Goal: Task Accomplishment & Management: Use online tool/utility

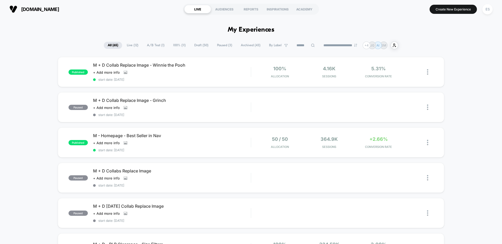
click at [173, 47] on span "100% ( 11 )" at bounding box center [179, 45] width 20 height 7
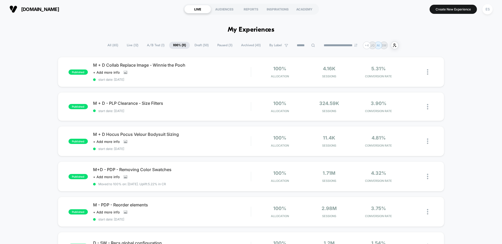
click at [149, 46] on span "A/B Test ( 1 )" at bounding box center [155, 45] width 25 height 7
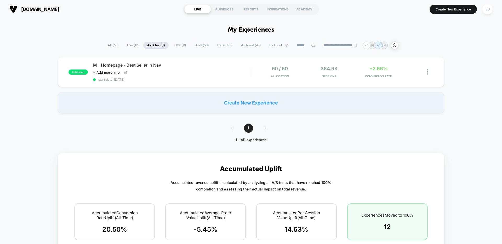
click at [129, 47] on span "Live ( 12 )" at bounding box center [132, 45] width 19 height 7
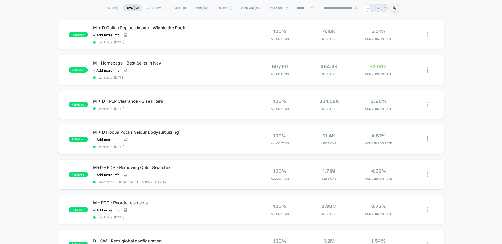
scroll to position [81, 0]
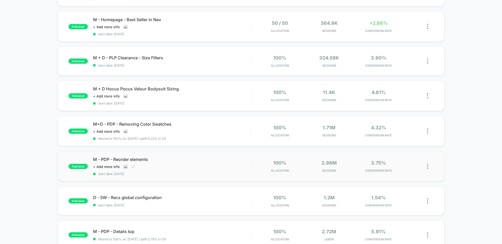
click at [184, 168] on div "Click to view images Click to edit experience details + Add more info" at bounding box center [148, 167] width 110 height 4
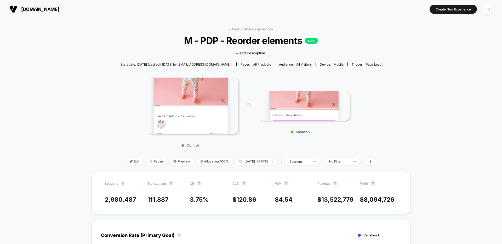
click at [193, 104] on img at bounding box center [192, 106] width 91 height 57
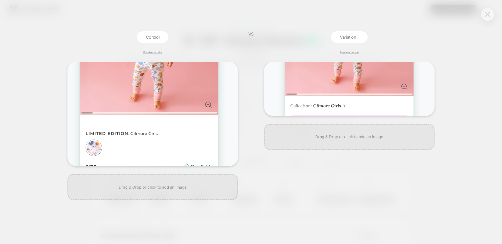
click at [486, 16] on img at bounding box center [487, 14] width 5 height 4
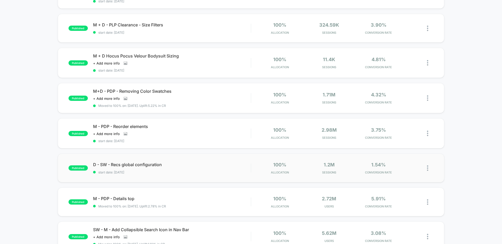
scroll to position [126, 0]
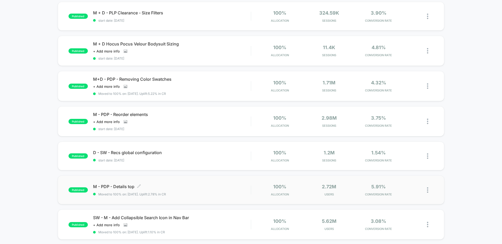
click at [121, 186] on span "M - PDP - Details top Click to edit experience details" at bounding box center [172, 186] width 158 height 5
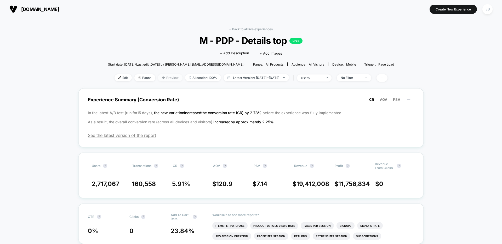
click at [161, 78] on span "Preview" at bounding box center [170, 77] width 25 height 7
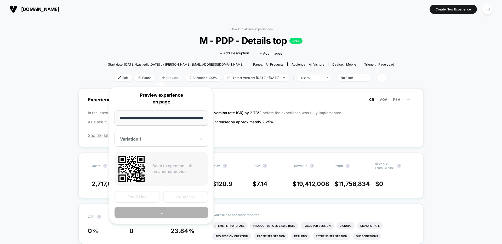
scroll to position [0, 46]
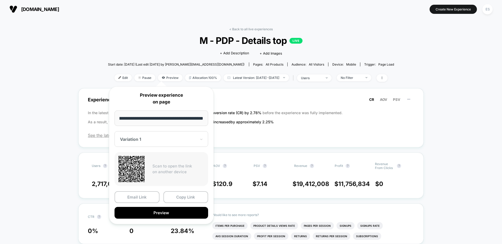
click at [129, 139] on div at bounding box center [158, 139] width 76 height 5
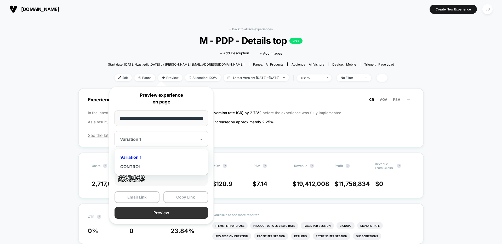
click at [163, 212] on button "Preview" at bounding box center [161, 213] width 94 height 12
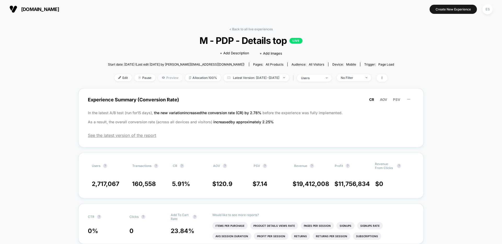
click at [162, 78] on span "Preview" at bounding box center [170, 77] width 25 height 7
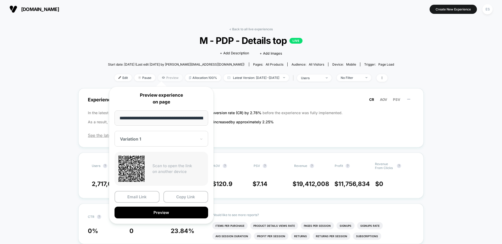
scroll to position [0, 46]
click at [148, 141] on div at bounding box center [158, 139] width 76 height 5
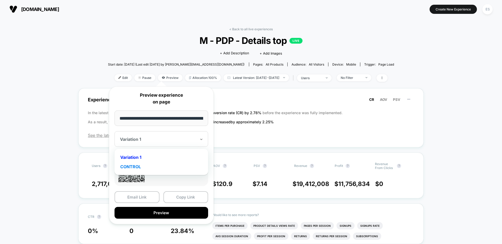
click at [143, 169] on div "CONTROL" at bounding box center [161, 166] width 88 height 9
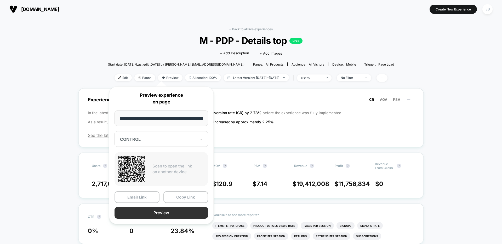
click at [152, 213] on button "Preview" at bounding box center [161, 213] width 94 height 12
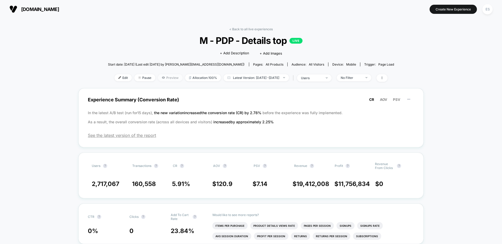
click at [163, 75] on span "Preview" at bounding box center [170, 77] width 25 height 7
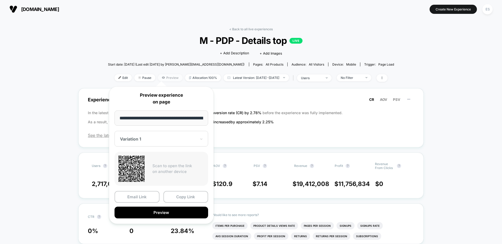
scroll to position [0, 46]
click at [183, 198] on button "Copy Link" at bounding box center [185, 197] width 45 height 12
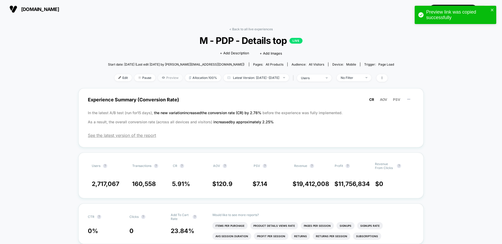
click at [158, 78] on span "Preview" at bounding box center [170, 77] width 25 height 7
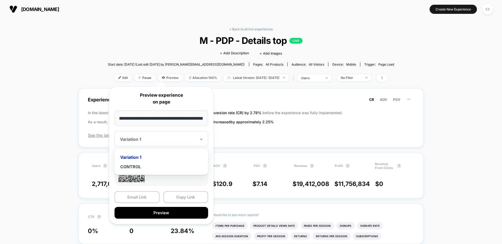
click at [145, 136] on div "Variation 1" at bounding box center [157, 139] width 77 height 6
click at [138, 167] on div "CONTROL" at bounding box center [161, 166] width 88 height 9
click at [178, 196] on button "Copy Link" at bounding box center [185, 197] width 45 height 12
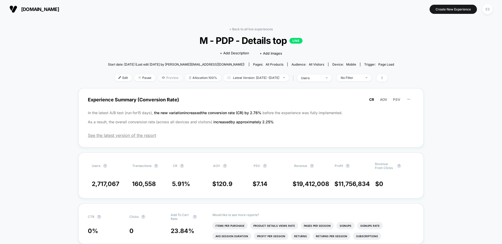
click at [164, 79] on span "Preview" at bounding box center [170, 77] width 25 height 7
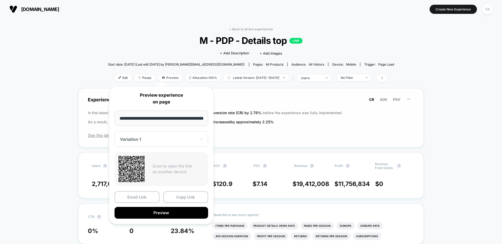
click at [87, 93] on div "Experience Summary (Conversion Rate) CR AOV PSV In the latest A/B test (run for…" at bounding box center [250, 117] width 345 height 59
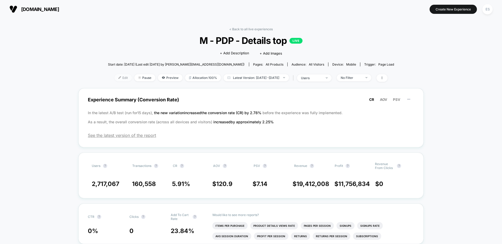
click at [115, 78] on span "Edit" at bounding box center [122, 77] width 17 height 7
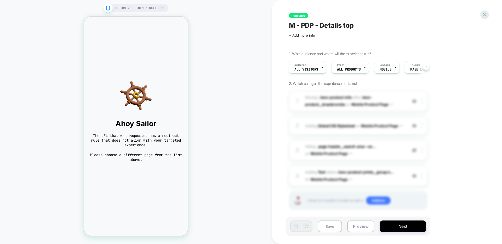
scroll to position [0, 0]
click at [425, 68] on button at bounding box center [425, 66] width 7 height 7
click at [391, 65] on span "Trigger" at bounding box center [392, 65] width 10 height 4
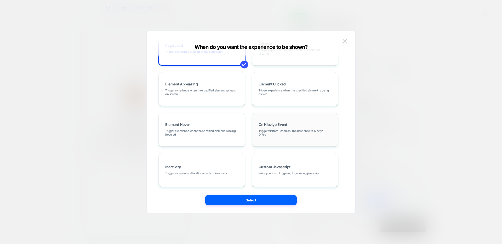
scroll to position [0, 0]
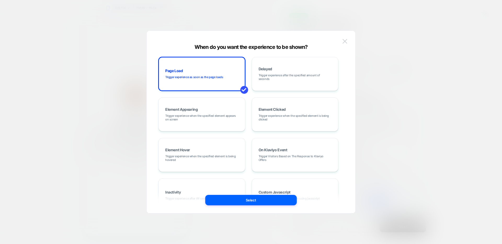
click at [345, 40] on img at bounding box center [344, 41] width 5 height 4
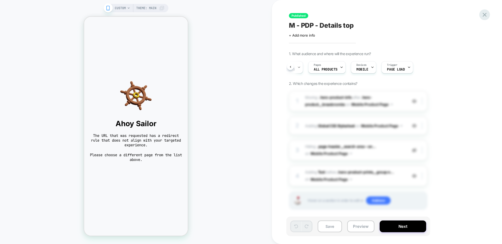
click at [483, 15] on icon at bounding box center [484, 15] width 4 height 4
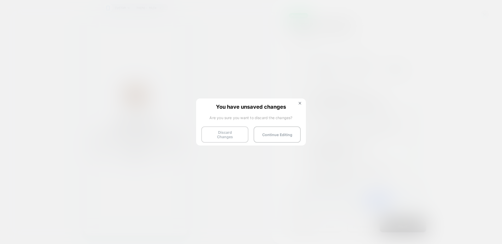
click at [221, 136] on button "Discard Changes" at bounding box center [224, 134] width 47 height 16
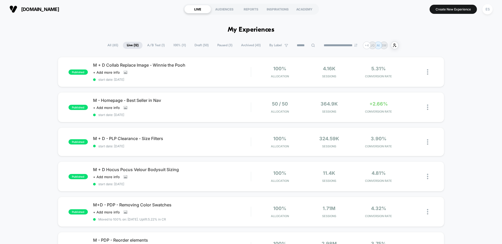
click at [153, 46] on span "A/B Test ( 1 )" at bounding box center [155, 45] width 25 height 7
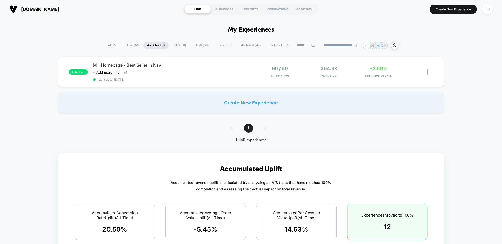
click at [128, 46] on span "Live ( 12 )" at bounding box center [132, 45] width 19 height 7
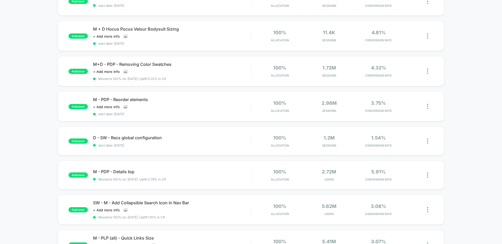
scroll to position [176, 0]
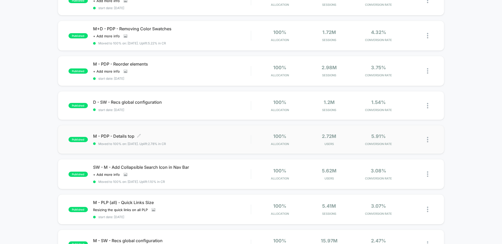
click at [194, 139] on div "M - PDP - Details top Click to edit experience details Click to edit experience…" at bounding box center [172, 140] width 158 height 12
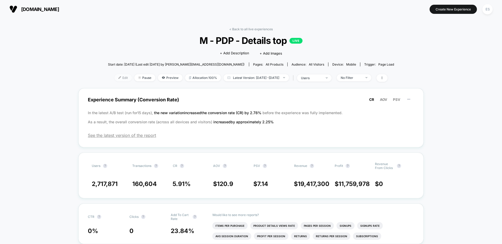
click at [114, 80] on span "Edit" at bounding box center [122, 77] width 17 height 7
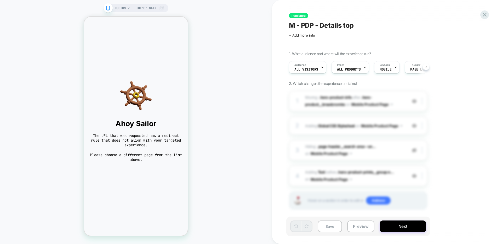
scroll to position [0, 0]
click at [363, 69] on div at bounding box center [364, 67] width 3 height 12
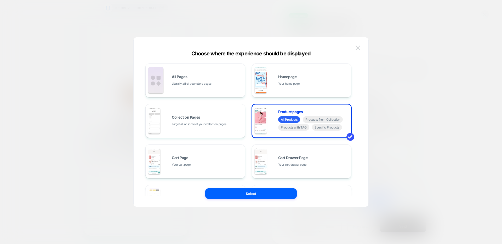
click at [358, 48] on img at bounding box center [357, 47] width 5 height 4
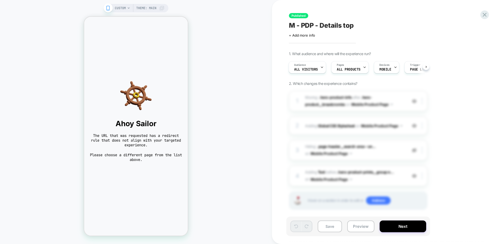
click at [129, 9] on icon at bounding box center [128, 8] width 3 height 3
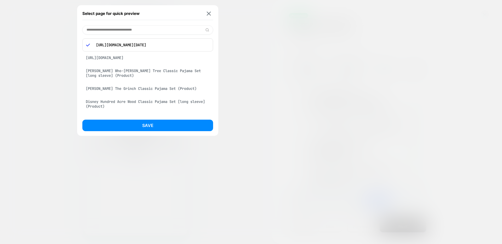
click at [115, 76] on div "[PERSON_NAME] Who-[PERSON_NAME] Tree Classic Pajama Set [long sleeve] (Product)" at bounding box center [147, 73] width 131 height 15
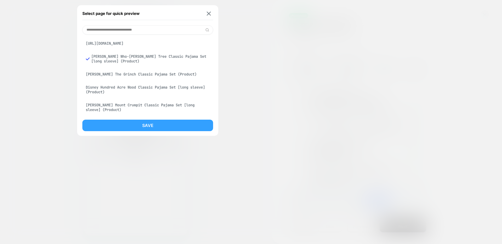
click at [146, 128] on button "Save" at bounding box center [147, 125] width 131 height 11
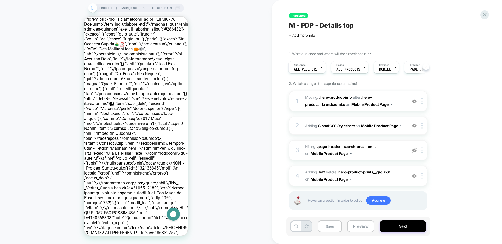
scroll to position [0, 0]
click at [123, 9] on span "PRODUCT: [PERSON_NAME] Who-[PERSON_NAME] Tree Classic Pajama Set [long sleeve]" at bounding box center [120, 8] width 42 height 8
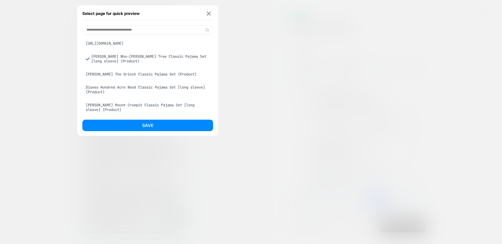
click at [121, 32] on input at bounding box center [147, 29] width 131 height 9
click at [210, 13] on img at bounding box center [209, 13] width 4 height 4
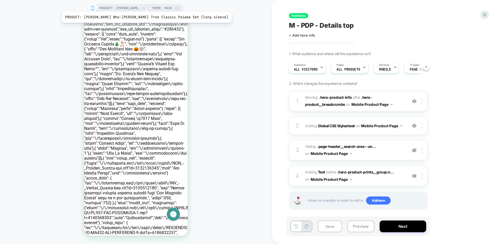
click at [132, 5] on span "PRODUCT: [PERSON_NAME] Who-[PERSON_NAME] Tree Classic Pajama Set [long sleeve]" at bounding box center [120, 8] width 42 height 8
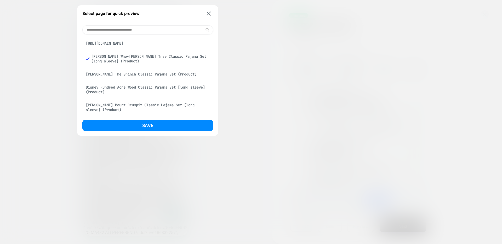
click at [118, 28] on input at bounding box center [147, 29] width 131 height 9
paste input "**********"
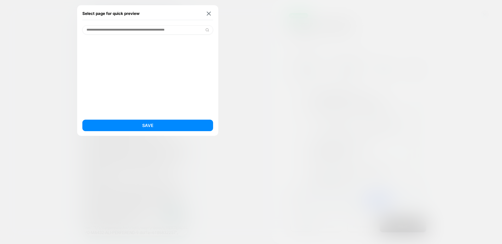
drag, startPoint x: 202, startPoint y: 31, endPoint x: 68, endPoint y: 27, distance: 134.6
click at [88, 12] on div "**********" at bounding box center [136, 8] width 96 height 8
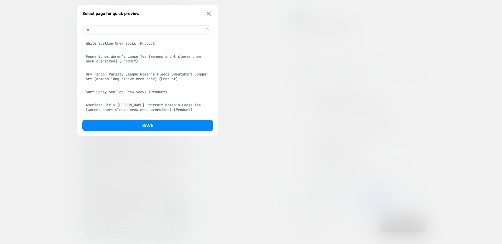
type input "*"
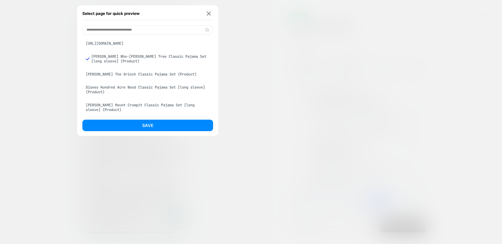
click at [118, 30] on input at bounding box center [147, 29] width 131 height 9
paste input "**********"
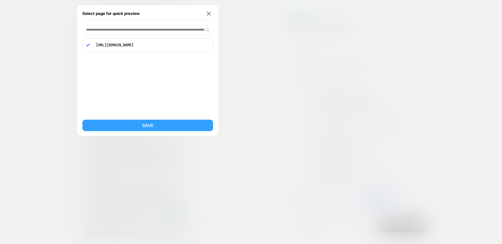
type input "**********"
click at [149, 127] on button "Save" at bounding box center [147, 125] width 131 height 11
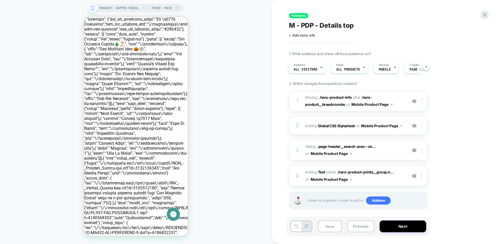
scroll to position [0, 0]
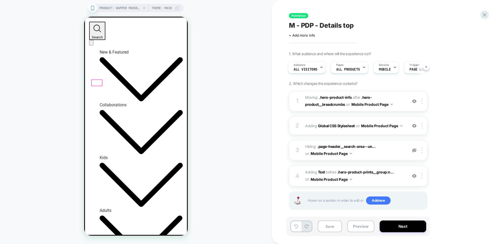
click at [100, 155] on div "Kids" at bounding box center [141, 157] width 83 height 5
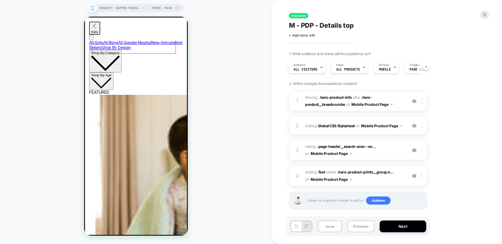
click at [97, 45] on link "All Girls" at bounding box center [96, 42] width 14 height 5
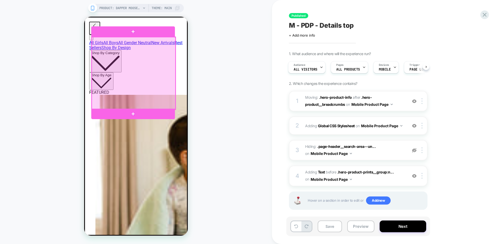
click at [109, 47] on div at bounding box center [134, 73] width 84 height 72
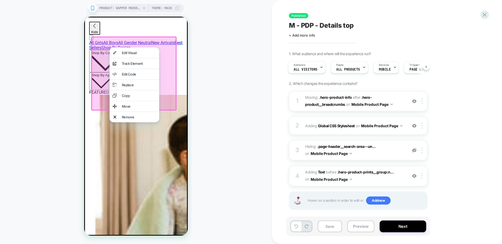
click at [96, 45] on div at bounding box center [133, 74] width 85 height 74
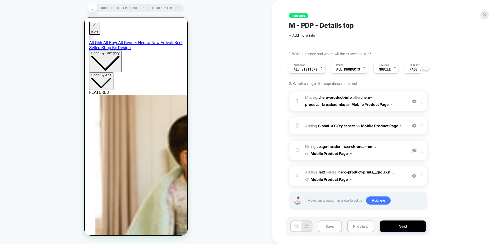
click at [47, 82] on div "PRODUCT: Dapper Moose Men's Classic Tee [mens short sleeve crew neck graphic] P…" at bounding box center [136, 122] width 272 height 234
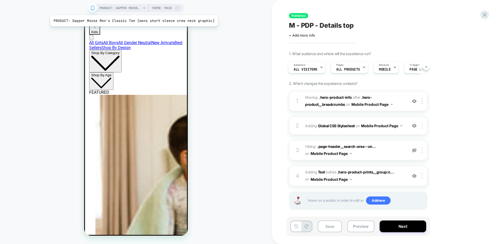
click at [132, 9] on span "PRODUCT: Dapper Moose Men's Classic Tee [mens short sleeve crew neck graphic]" at bounding box center [120, 8] width 42 height 8
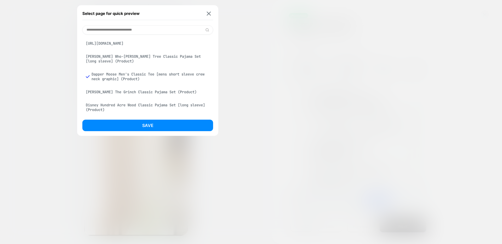
click at [100, 64] on div "[PERSON_NAME] Who-[PERSON_NAME] Tree Classic Pajama Set [long sleeve] (Product)" at bounding box center [147, 58] width 131 height 15
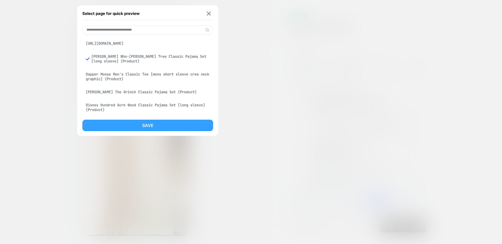
click at [137, 124] on button "Save" at bounding box center [147, 125] width 131 height 11
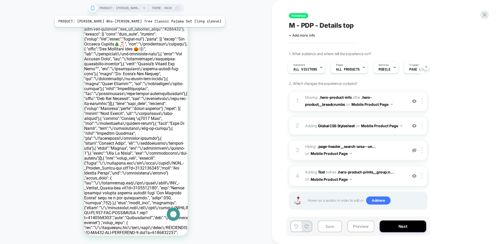
click at [125, 9] on span "PRODUCT: [PERSON_NAME] Who-[PERSON_NAME] Tree Classic Pajama Set [long sleeve]" at bounding box center [120, 8] width 42 height 8
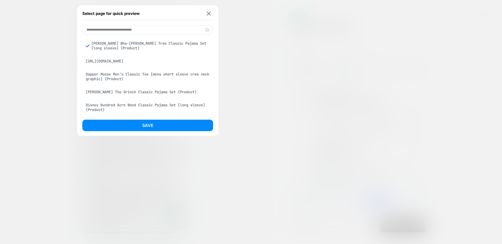
click at [109, 44] on div "[PERSON_NAME] Who-[PERSON_NAME] Tree Classic Pajama Set [long sleeve] (Product)" at bounding box center [147, 45] width 131 height 15
drag, startPoint x: 93, startPoint y: 43, endPoint x: 186, endPoint y: 44, distance: 93.3
click at [186, 44] on div "[PERSON_NAME] Who-[PERSON_NAME] Tree Classic Pajama Set [long sleeve] (Product)" at bounding box center [147, 45] width 131 height 15
copy div "[PERSON_NAME] Who-[PERSON_NAME] Tree Classic Pajama Set"
click at [210, 14] on img at bounding box center [209, 13] width 4 height 4
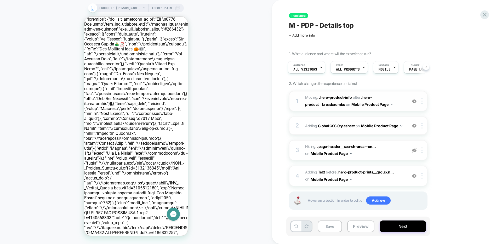
click at [376, 99] on span "Moving: .hero-product-info .hero-product-info after .hero-product__breadcrumbs …" at bounding box center [355, 101] width 100 height 14
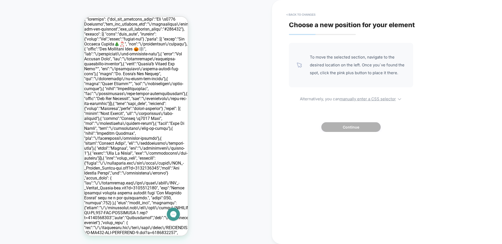
drag, startPoint x: 63, startPoint y: 147, endPoint x: 204, endPoint y: 165, distance: 142.5
click at [203, 165] on div "PRODUCT: [PERSON_NAME] Who-[PERSON_NAME] Tree Classic Pajama Set [long sleeve] …" at bounding box center [136, 122] width 272 height 234
click at [369, 99] on u "manually enter a CSS selector" at bounding box center [367, 98] width 56 height 5
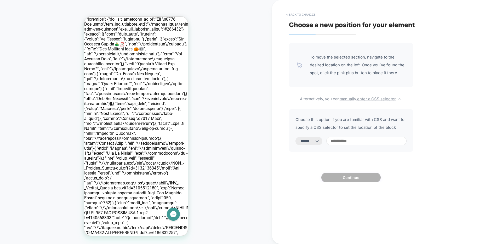
click at [311, 143] on select "**********" at bounding box center [308, 141] width 27 height 8
select select "**********"
click at [295, 137] on select "**********" at bounding box center [308, 141] width 27 height 8
click at [344, 141] on input at bounding box center [366, 141] width 80 height 9
click at [350, 143] on input at bounding box center [366, 141] width 80 height 9
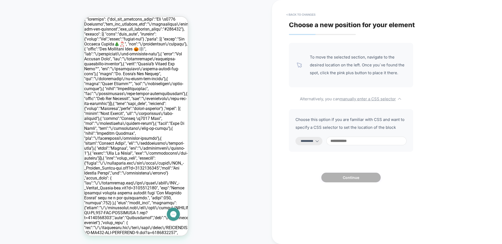
paste input "**********"
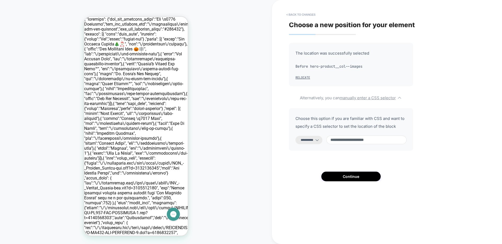
type input "**********"
click at [350, 156] on div "**********" at bounding box center [351, 112] width 124 height 138
click at [368, 158] on div "**********" at bounding box center [351, 112] width 124 height 138
click at [462, 27] on div "**********" at bounding box center [384, 122] width 196 height 234
click at [355, 178] on button "Continue" at bounding box center [350, 177] width 59 height 10
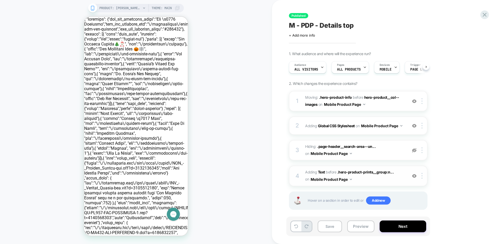
scroll to position [0, 0]
click at [228, 106] on div "PRODUCT: [PERSON_NAME] Who-[PERSON_NAME] Tree Classic Pajama Set [long sleeve] …" at bounding box center [136, 122] width 272 height 234
click at [252, 83] on div "PRODUCT: [PERSON_NAME] Who-[PERSON_NAME] Tree Classic Pajama Set [long sleeve] …" at bounding box center [136, 122] width 272 height 234
click at [485, 15] on icon at bounding box center [484, 15] width 4 height 4
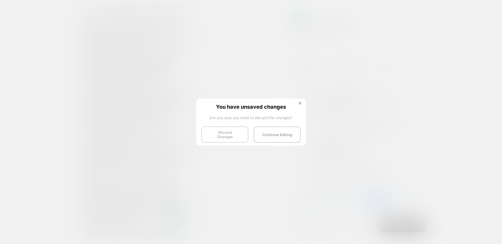
click at [221, 134] on button "Discard Changes" at bounding box center [224, 134] width 47 height 16
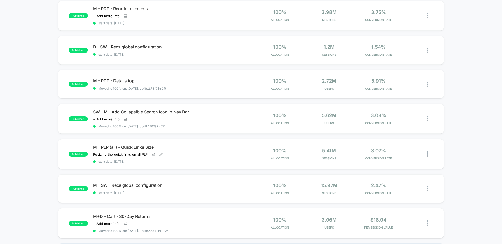
scroll to position [247, 0]
